Goal: Task Accomplishment & Management: Manage account settings

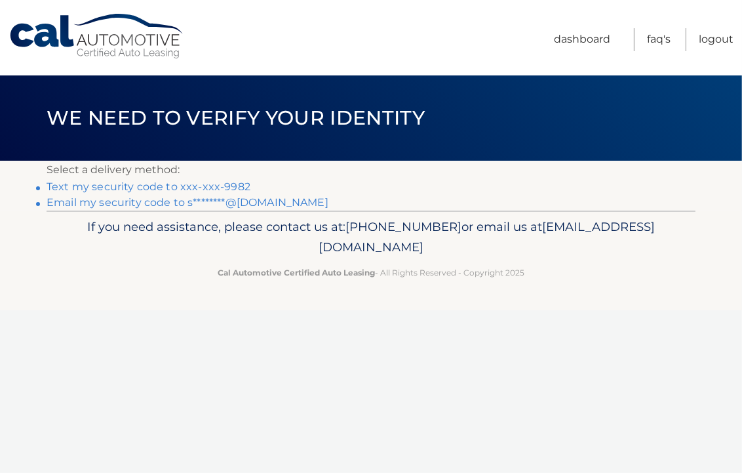
click at [117, 188] on link "Text my security code to xxx-xxx-9982" at bounding box center [149, 186] width 204 height 12
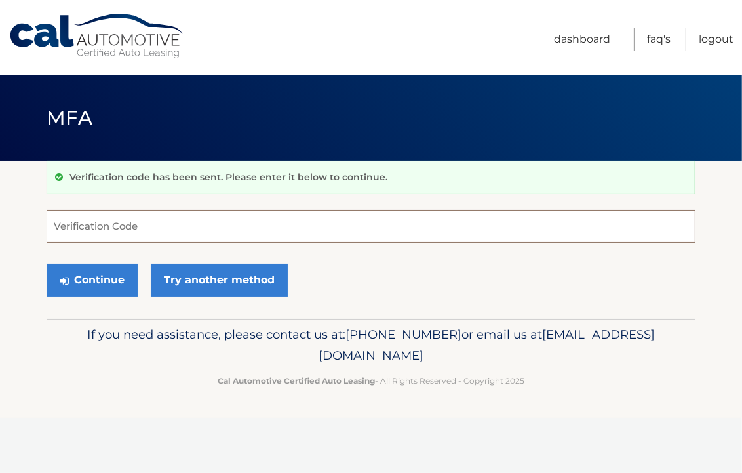
click at [193, 233] on input "Verification Code" at bounding box center [371, 226] width 649 height 33
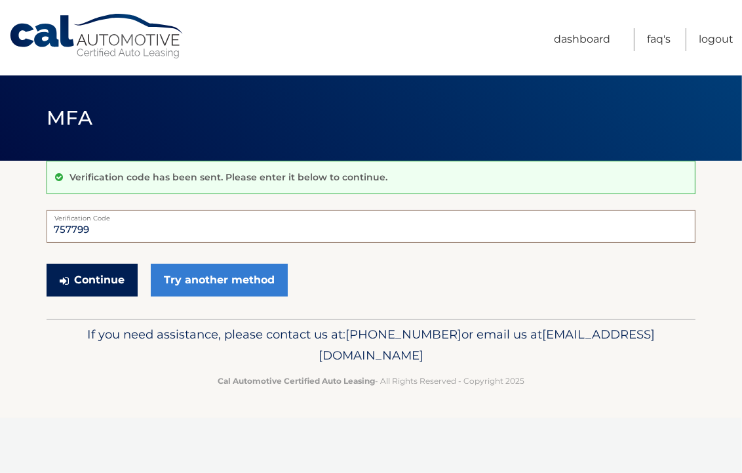
type input "757799"
click at [85, 279] on button "Continue" at bounding box center [92, 279] width 91 height 33
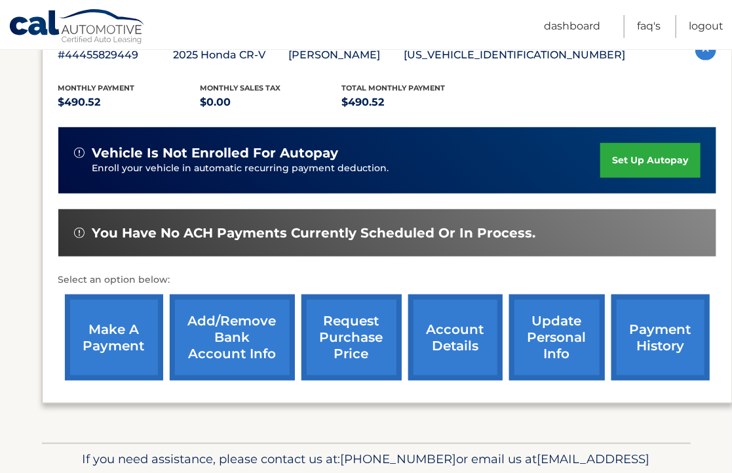
scroll to position [262, 0]
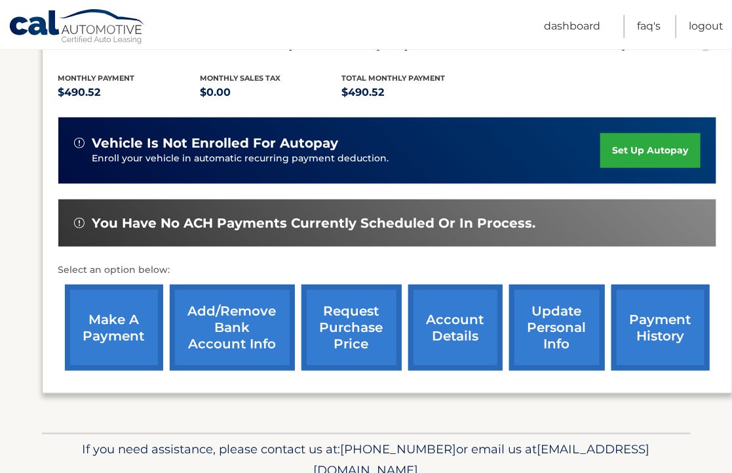
click at [110, 330] on link "make a payment" at bounding box center [114, 327] width 98 height 86
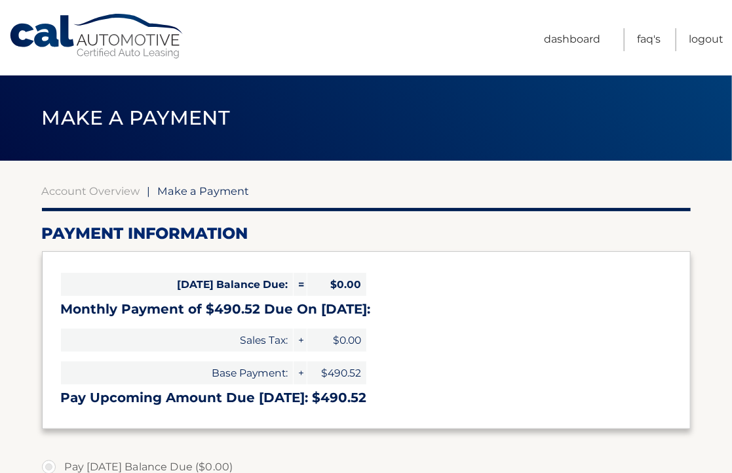
select select "ZTJiYjA0N2YtMzg2ZS00ZTZiLThlNTAtZTkwMDk3NzY0MWQ3"
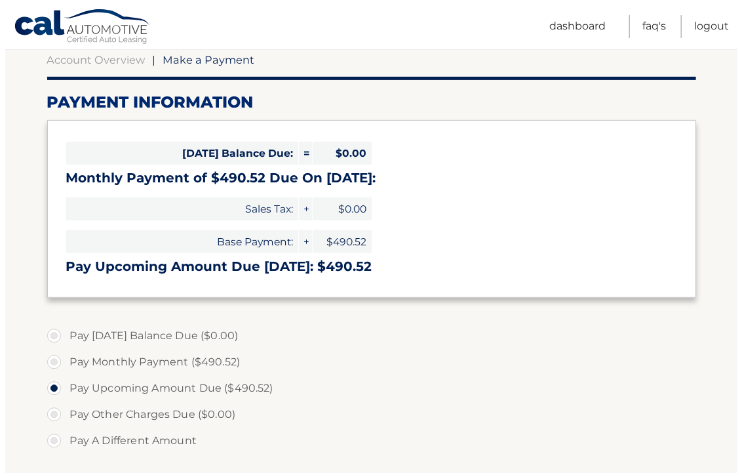
scroll to position [393, 0]
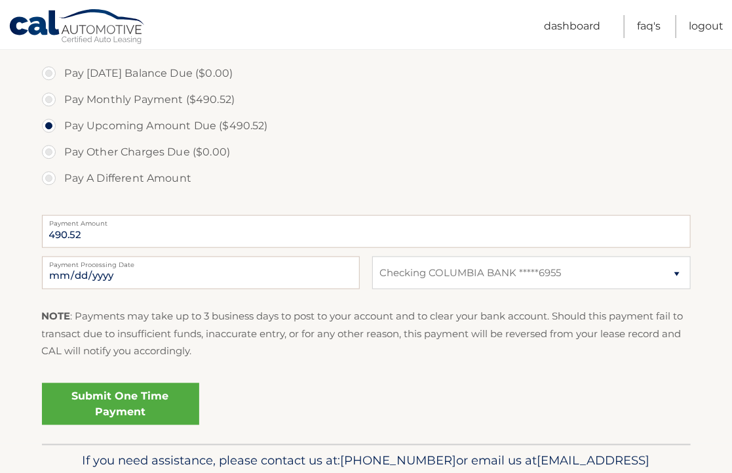
click at [135, 410] on link "Submit One Time Payment" at bounding box center [120, 404] width 157 height 42
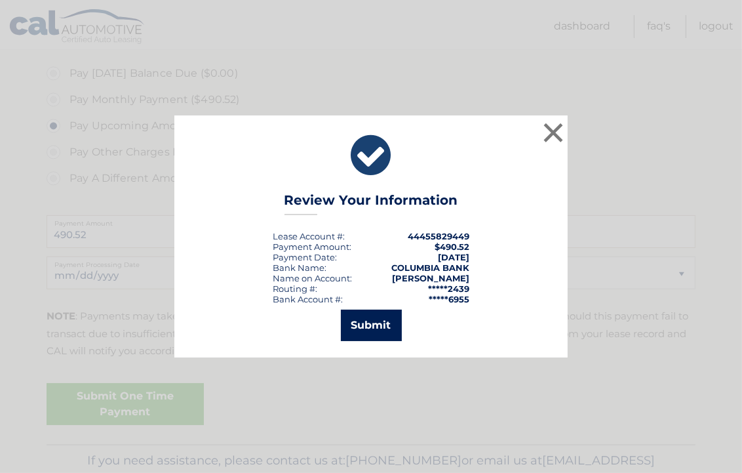
click at [386, 330] on button "Submit" at bounding box center [371, 324] width 61 height 31
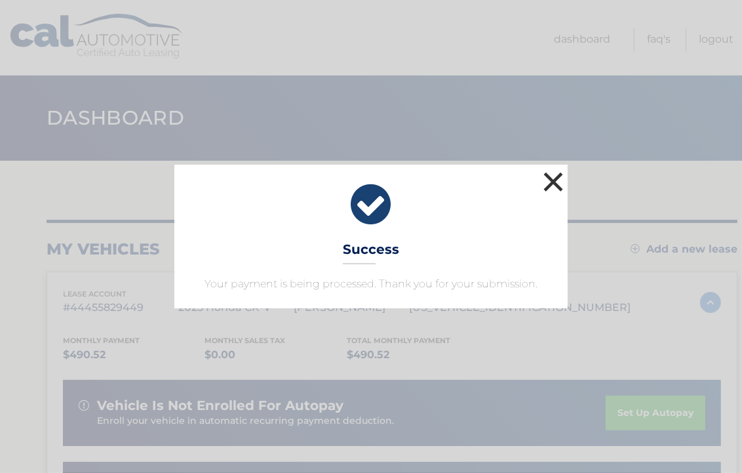
click at [549, 178] on button "×" at bounding box center [553, 181] width 26 height 26
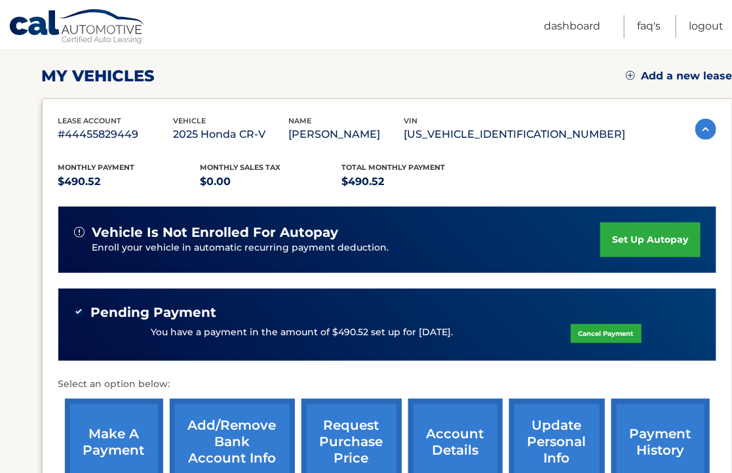
scroll to position [197, 0]
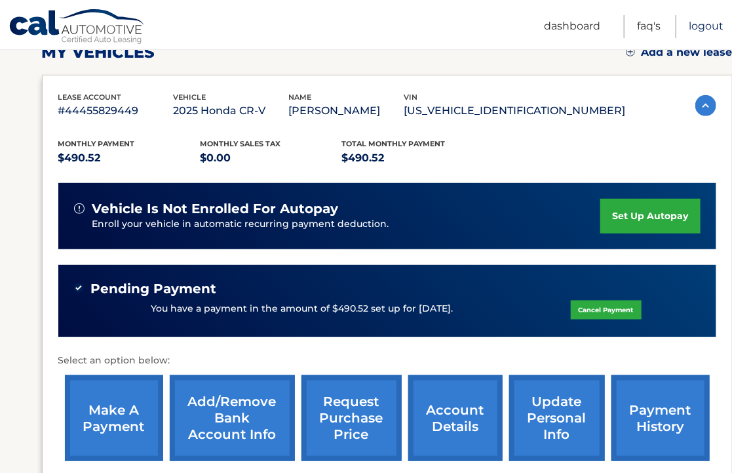
click at [706, 28] on link "Logout" at bounding box center [706, 26] width 35 height 23
